Goal: Task Accomplishment & Management: Manage account settings

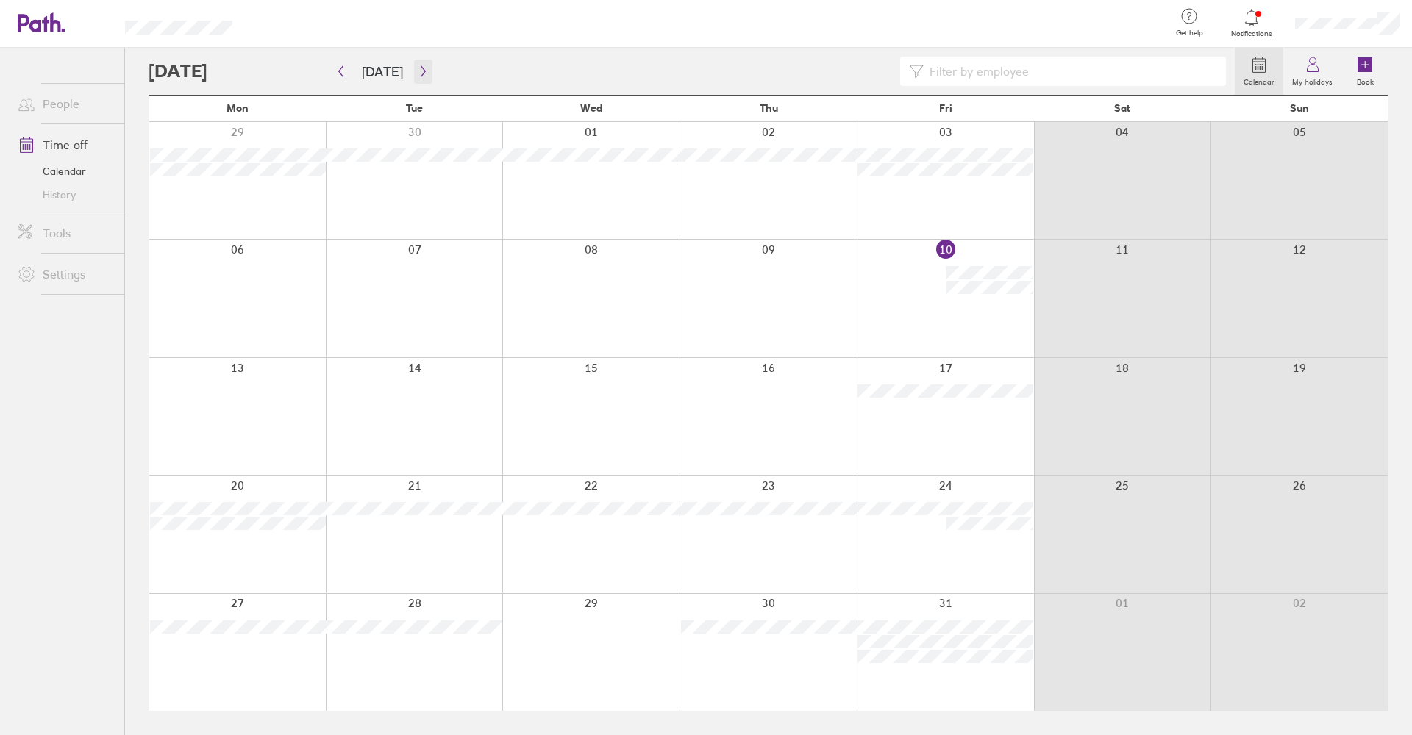
click at [424, 71] on button "button" at bounding box center [423, 72] width 18 height 24
click at [420, 69] on icon "button" at bounding box center [423, 71] width 11 height 12
click at [1321, 69] on icon at bounding box center [1313, 65] width 18 height 18
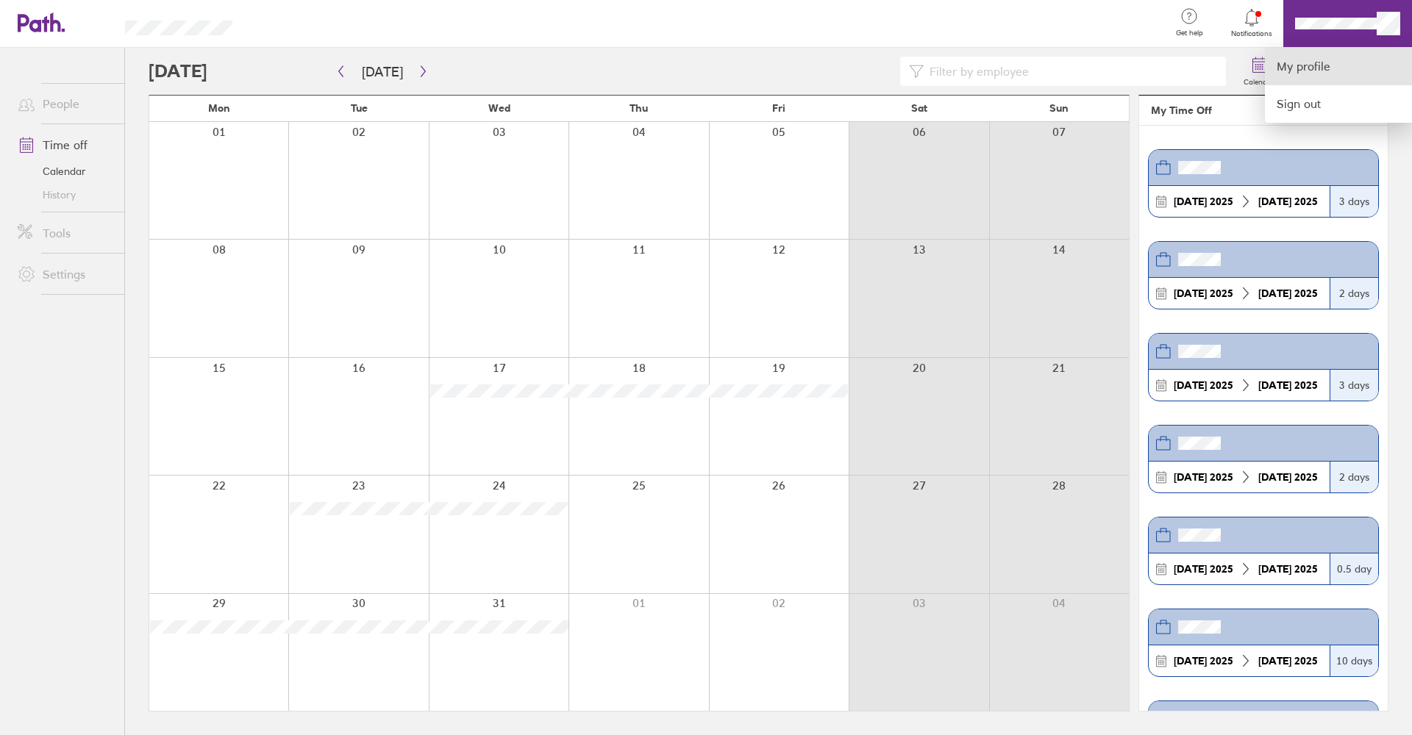
click at [1305, 67] on link "My profile" at bounding box center [1338, 67] width 147 height 38
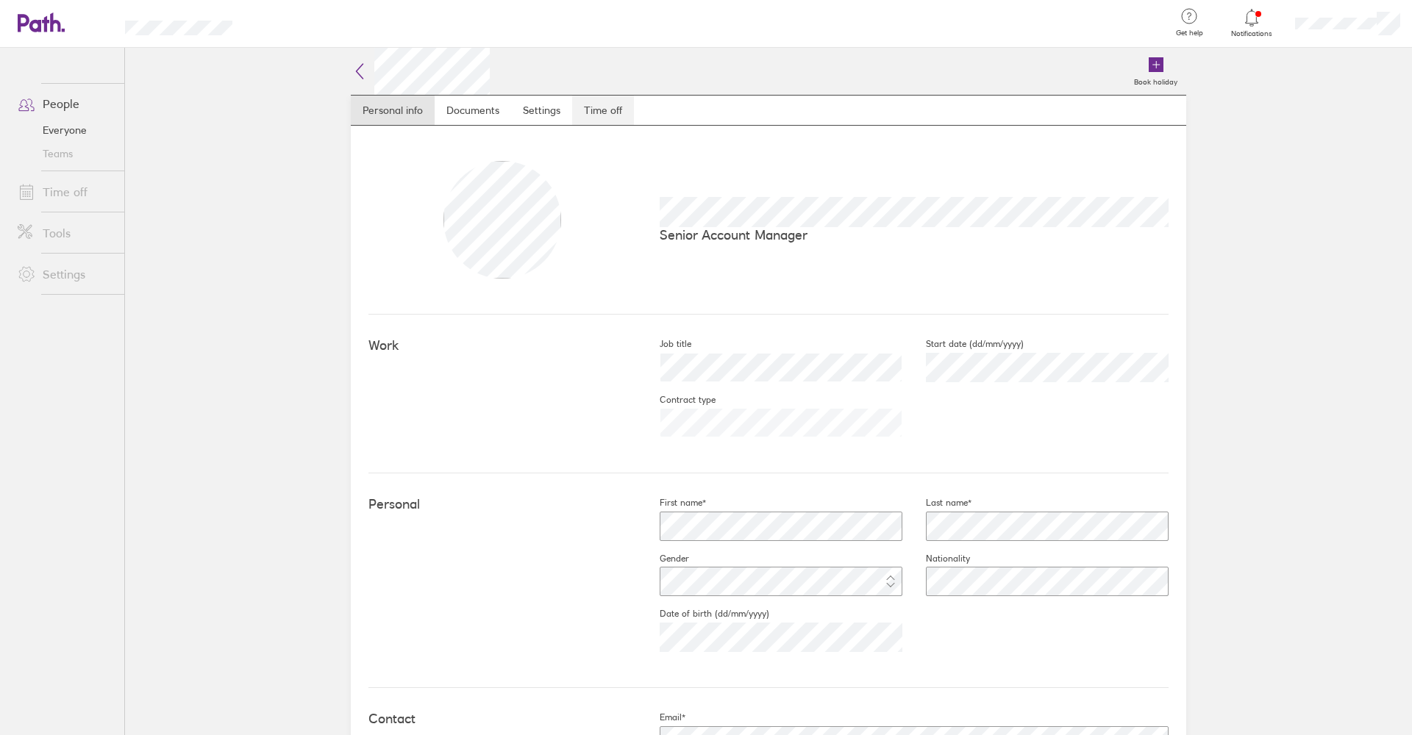
click at [624, 115] on link "Time off" at bounding box center [603, 110] width 62 height 29
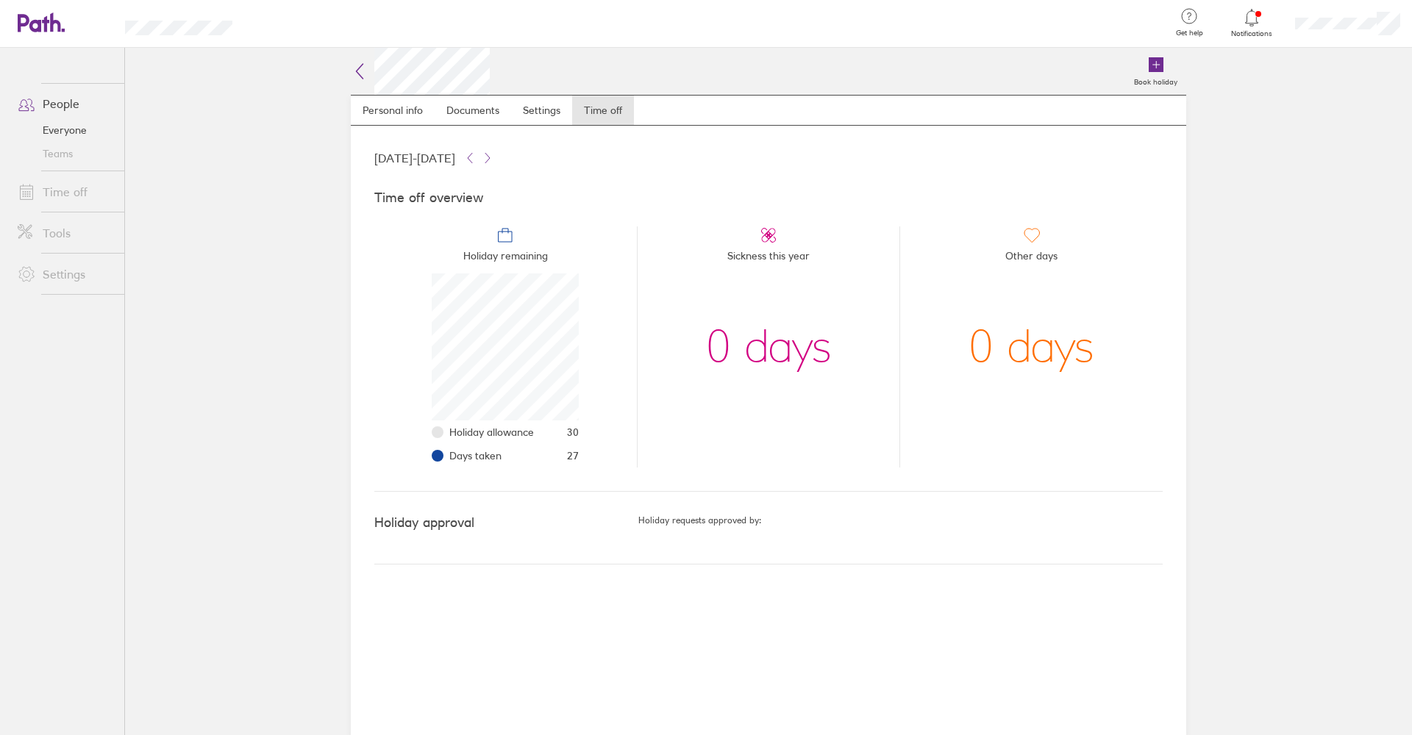
scroll to position [147, 147]
drag, startPoint x: 579, startPoint y: 455, endPoint x: 554, endPoint y: 427, distance: 38.0
click at [554, 427] on li "Holiday remaining Holiday allowance 30 Days taken 27" at bounding box center [505, 346] width 263 height 241
click at [565, 432] on li "Holiday allowance 30" at bounding box center [513, 433] width 129 height 24
drag, startPoint x: 567, startPoint y: 421, endPoint x: 577, endPoint y: 456, distance: 35.9
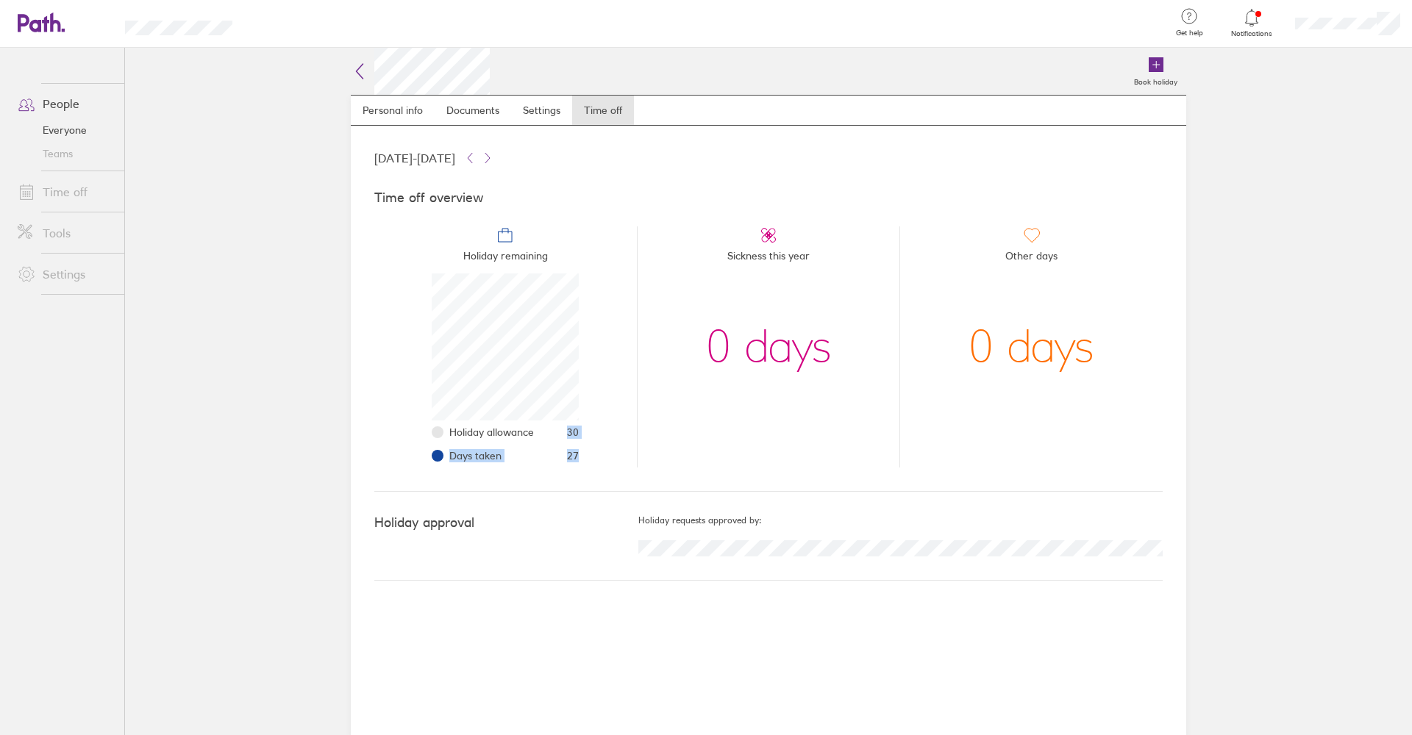
click at [577, 456] on ul "Holiday allowance 30 Days taken 27" at bounding box center [505, 444] width 147 height 47
click at [577, 456] on span "27" at bounding box center [573, 456] width 12 height 12
drag, startPoint x: 582, startPoint y: 456, endPoint x: 565, endPoint y: 428, distance: 32.7
click at [565, 428] on li "Holiday remaining Holiday allowance 30 Days taken 27" at bounding box center [505, 346] width 263 height 241
click at [567, 432] on span "30" at bounding box center [573, 433] width 12 height 12
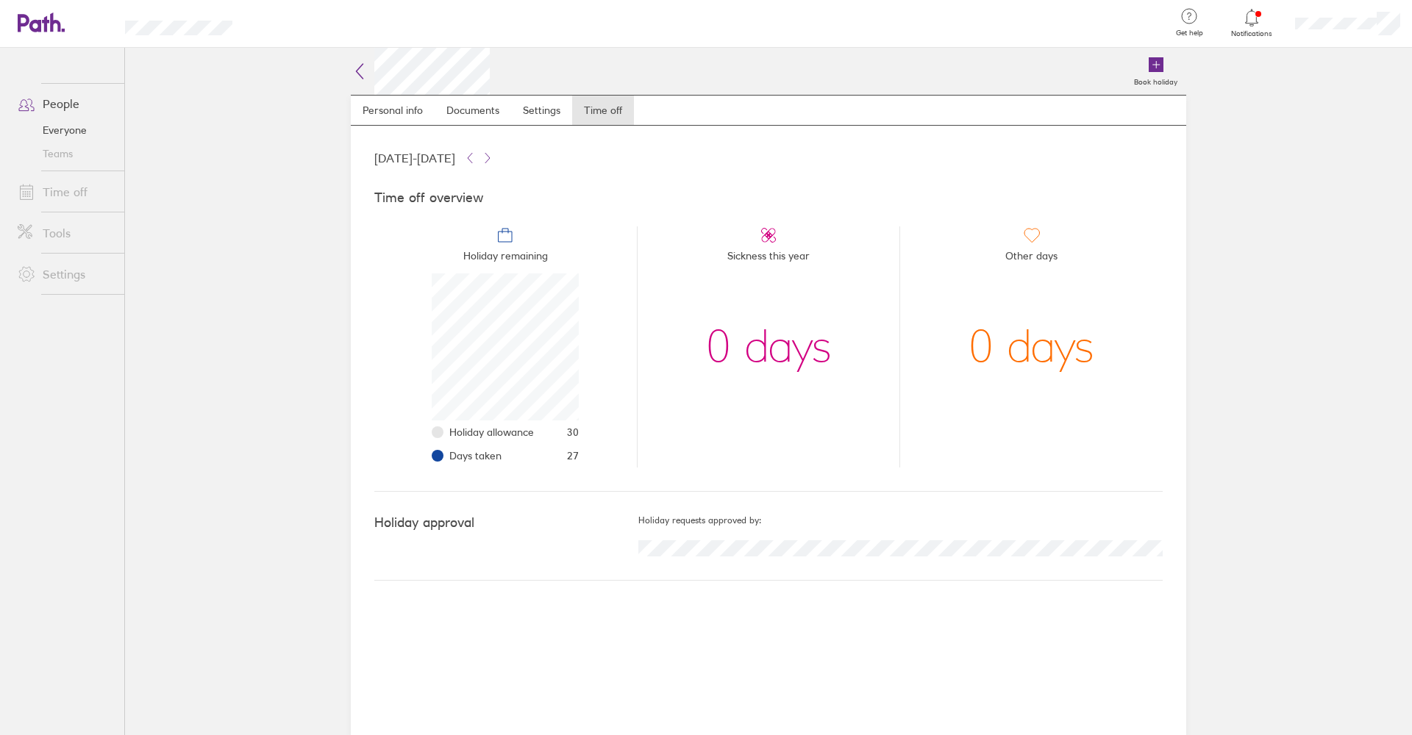
click at [580, 432] on li "Holiday remaining Holiday allowance 30 Days taken 27" at bounding box center [505, 346] width 263 height 241
click at [579, 446] on li "Holiday remaining Holiday allowance 30 Days taken 27" at bounding box center [505, 346] width 263 height 241
drag, startPoint x: 578, startPoint y: 458, endPoint x: 567, endPoint y: 441, distance: 20.2
click at [567, 441] on ul "Holiday allowance 30 Days taken 27" at bounding box center [505, 444] width 147 height 47
click at [863, 662] on div "[DATE] - [DATE] Time off overview Holiday remaining Holiday allowance 30 Days t…" at bounding box center [768, 431] width 835 height 610
